Goal: Transaction & Acquisition: Purchase product/service

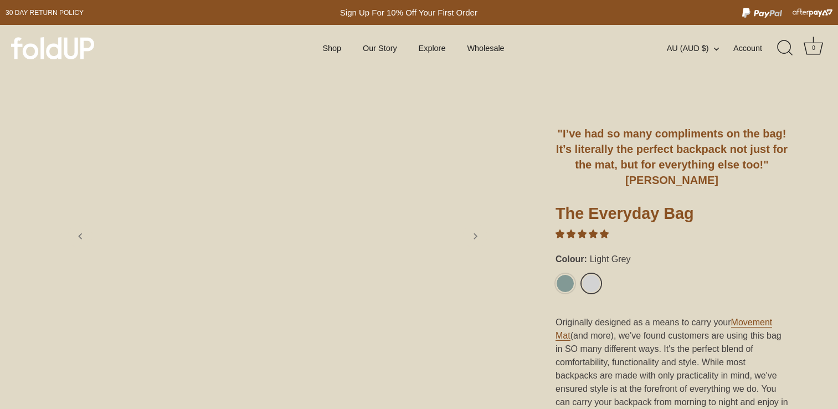
click at [584, 274] on link "Light Grey" at bounding box center [591, 283] width 19 height 19
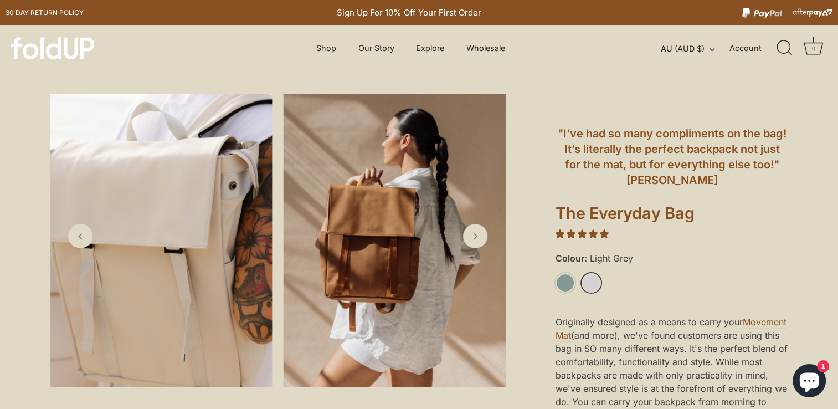
click at [599, 281] on link "Light Grey" at bounding box center [591, 282] width 19 height 19
click at [481, 244] on link "Next slide" at bounding box center [475, 236] width 24 height 24
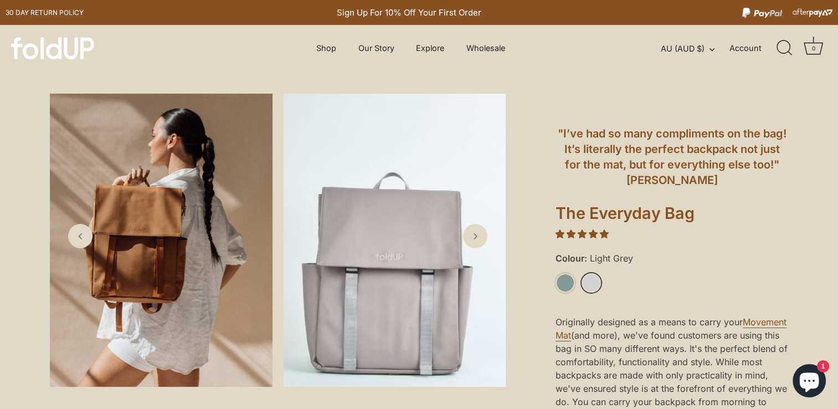
click at [481, 243] on link "Next slide" at bounding box center [475, 236] width 24 height 24
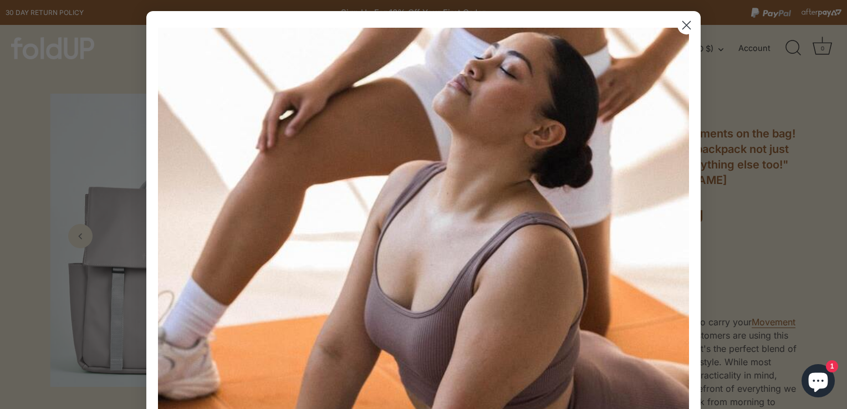
click at [684, 30] on circle "Close dialog" at bounding box center [686, 25] width 18 height 18
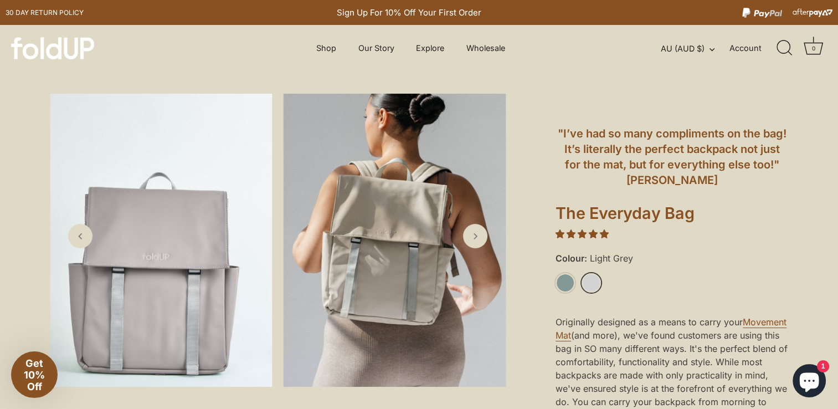
click at [484, 237] on link "Next slide" at bounding box center [475, 236] width 24 height 24
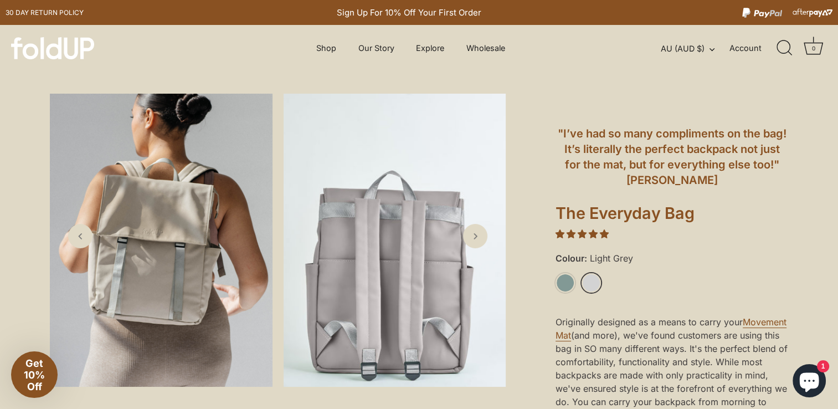
click at [484, 237] on link "Next slide" at bounding box center [475, 236] width 24 height 24
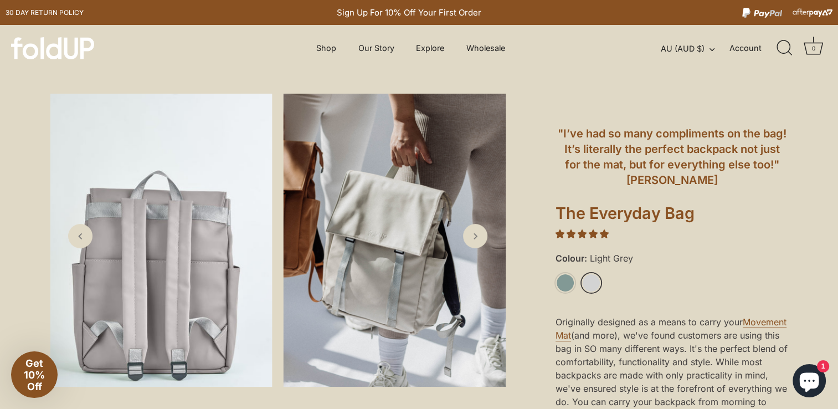
click at [486, 242] on link "Next slide" at bounding box center [475, 236] width 24 height 24
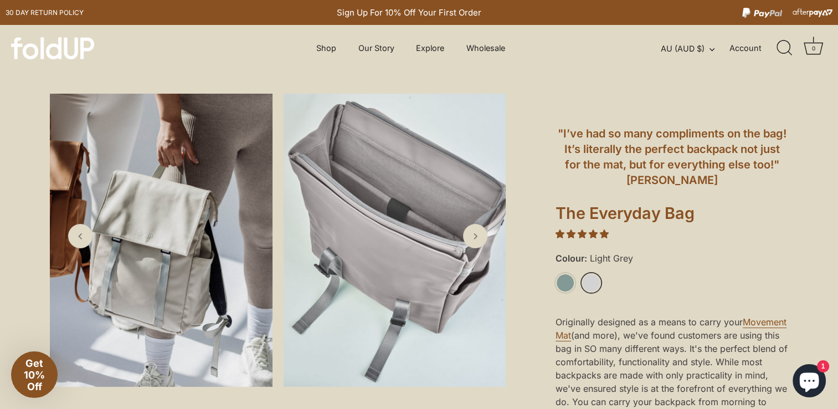
click at [486, 242] on link "Next slide" at bounding box center [475, 236] width 24 height 24
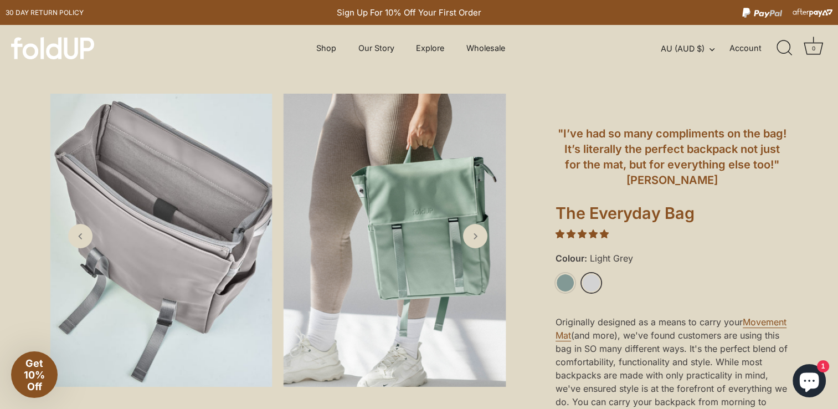
click at [79, 243] on link "Previous slide" at bounding box center [80, 236] width 24 height 24
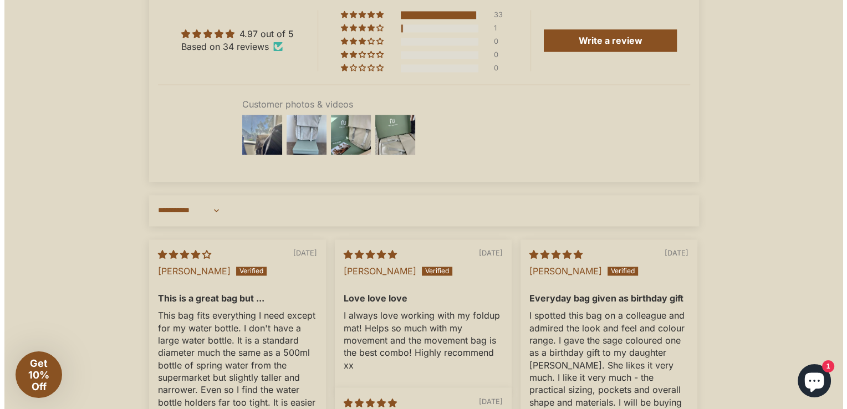
scroll to position [1792, 0]
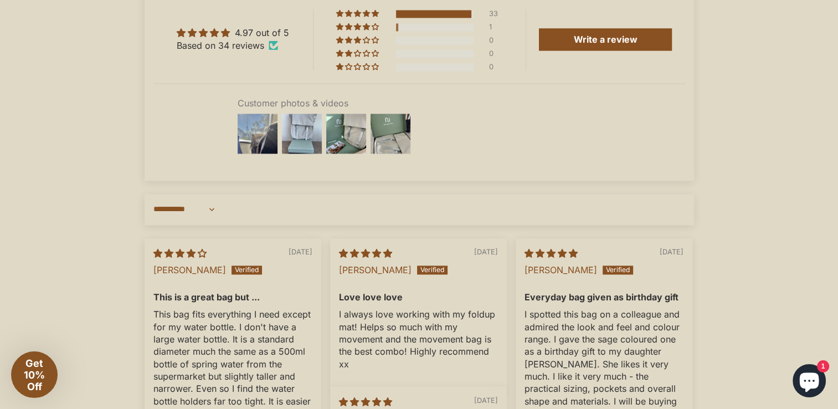
click at [310, 156] on img at bounding box center [302, 133] width 44 height 44
